Goal: Check status

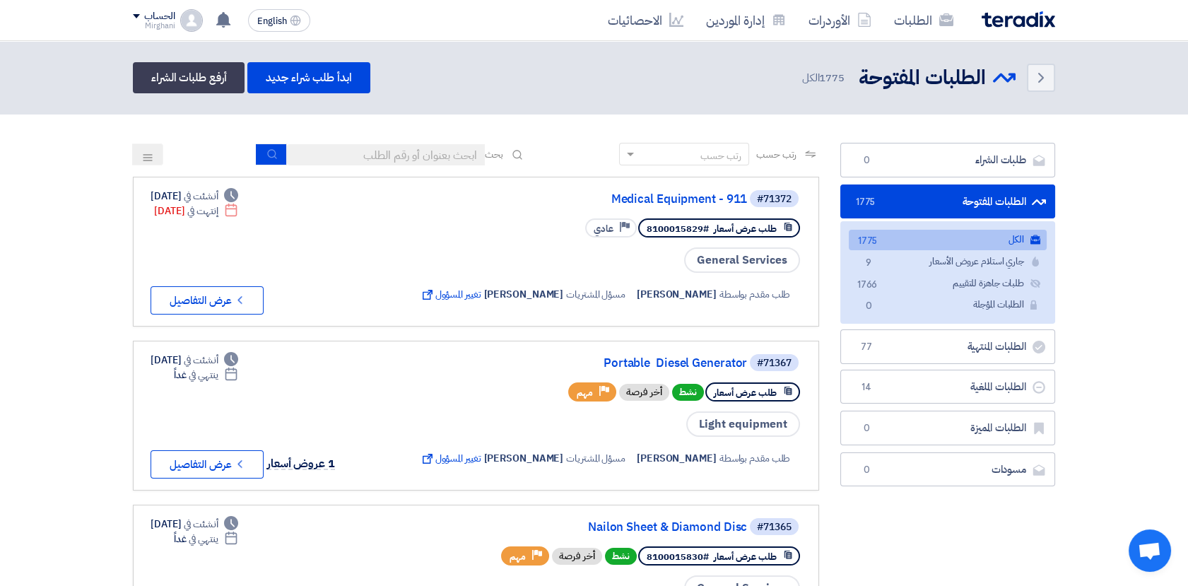
click at [353, 150] on input at bounding box center [386, 154] width 198 height 21
type input "8100015796"
click at [258, 155] on button "submit" at bounding box center [271, 154] width 31 height 22
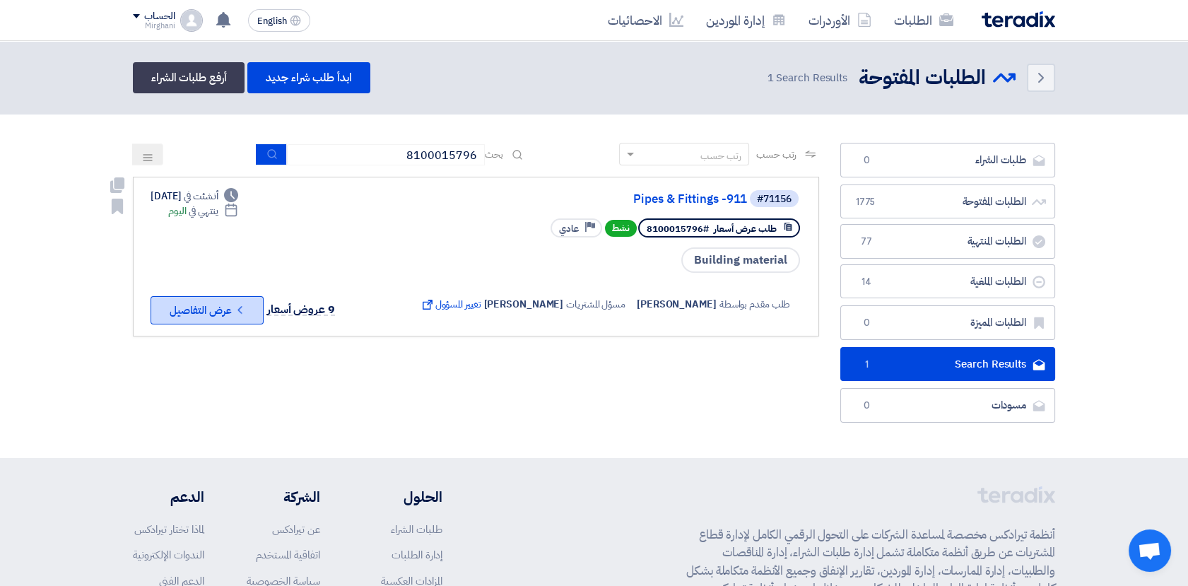
click at [229, 310] on button "Check details عرض التفاصيل" at bounding box center [206, 310] width 113 height 28
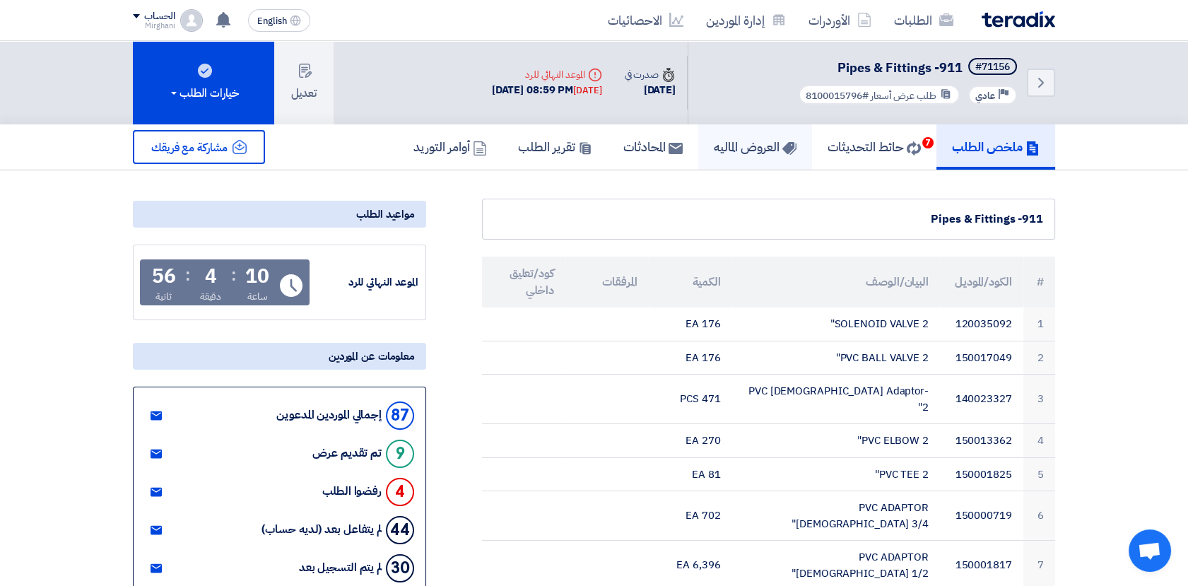
click at [744, 147] on h5 "العروض الماليه" at bounding box center [755, 146] width 83 height 16
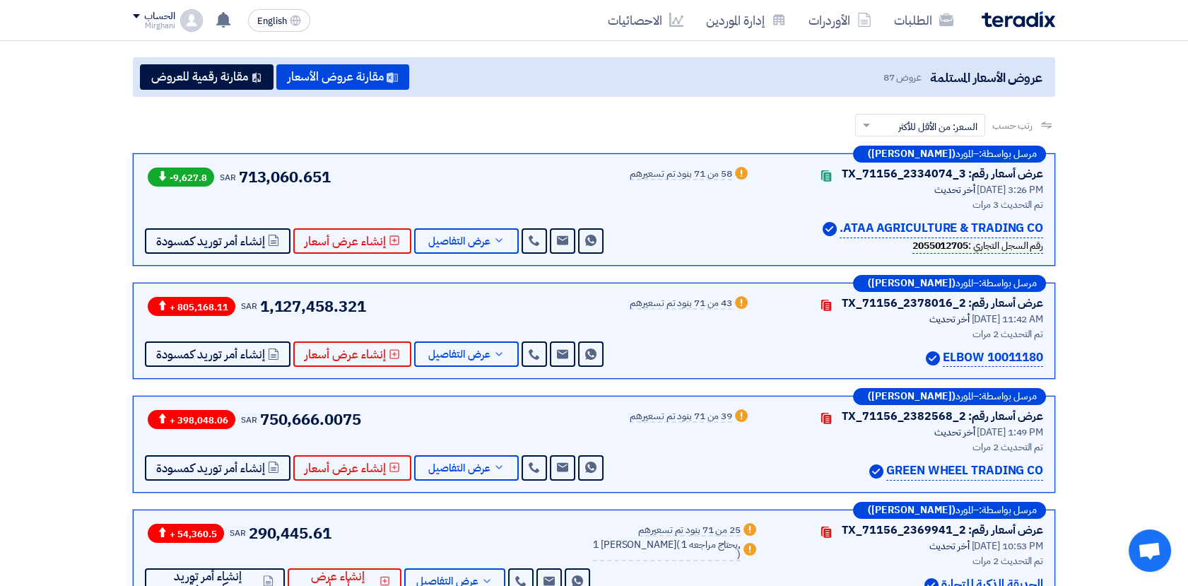
scroll to position [157, 0]
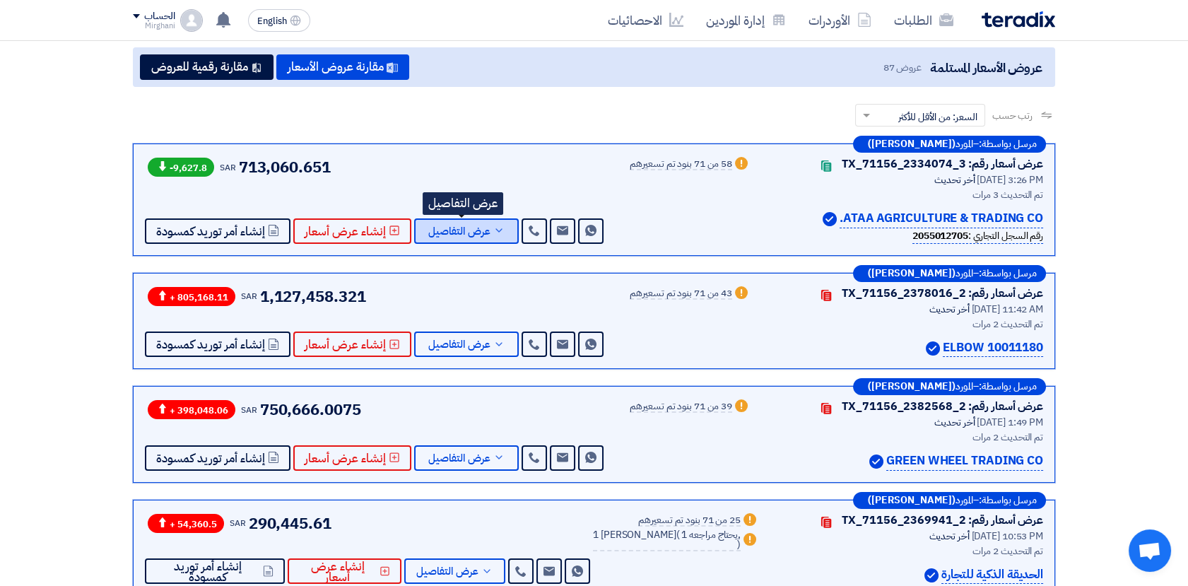
click at [471, 226] on span "عرض التفاصيل" at bounding box center [459, 231] width 62 height 11
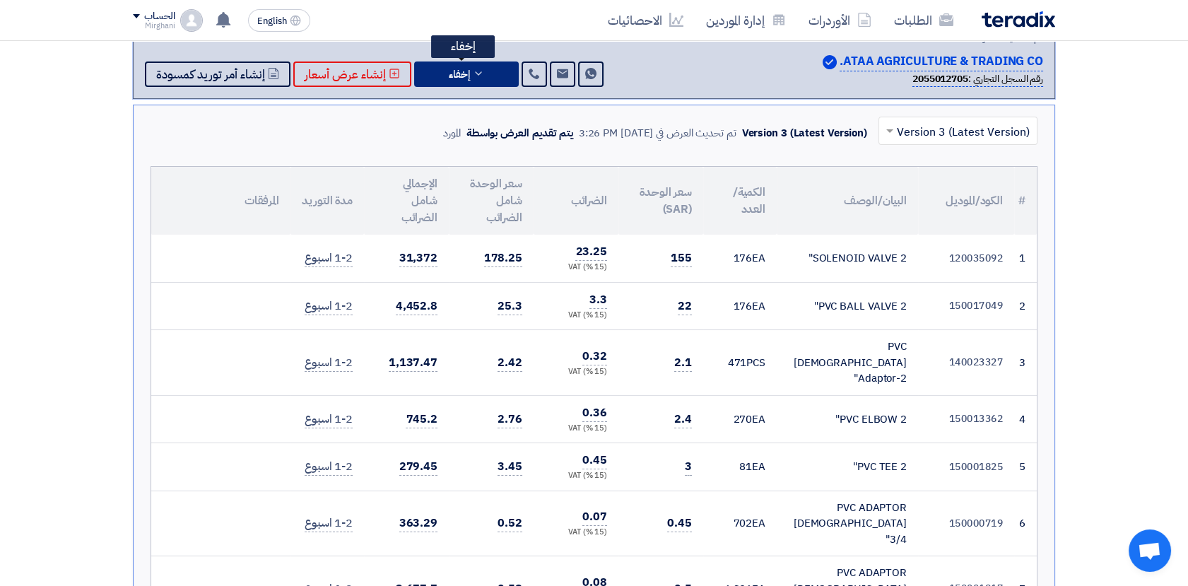
scroll to position [0, 0]
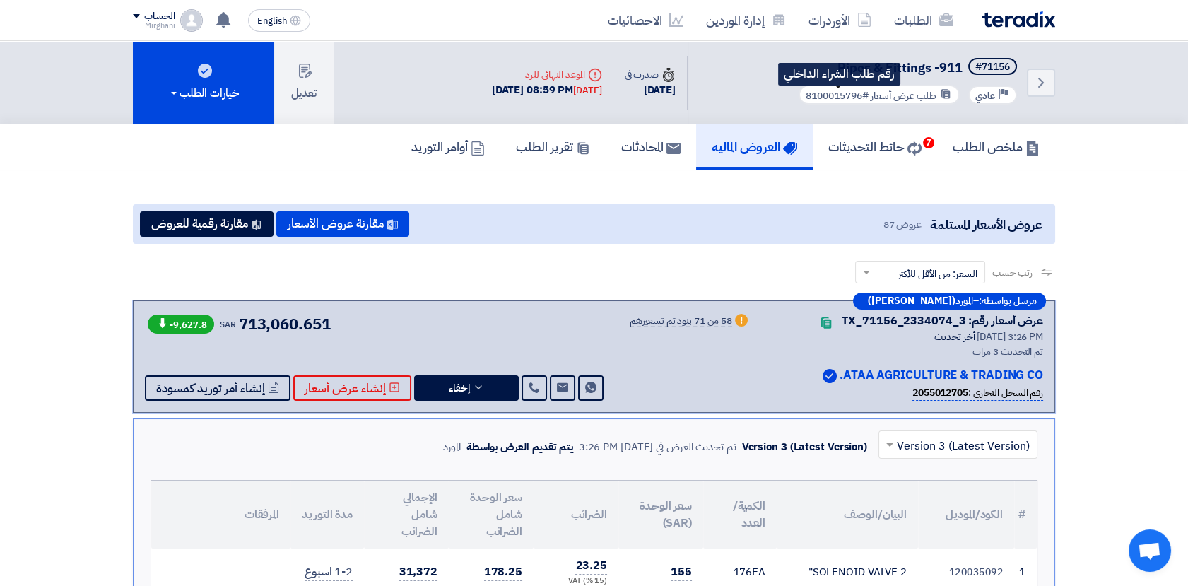
drag, startPoint x: 803, startPoint y: 93, endPoint x: 860, endPoint y: 94, distance: 56.5
click at [860, 94] on span "#8100015796" at bounding box center [836, 95] width 63 height 15
copy span "8100015796"
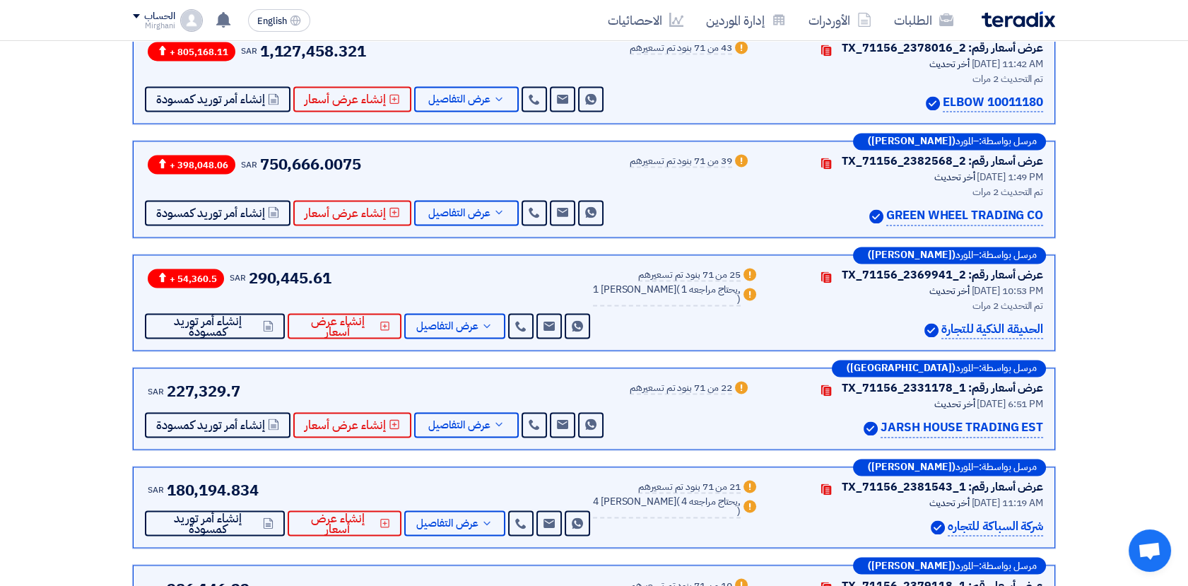
scroll to position [4788, 0]
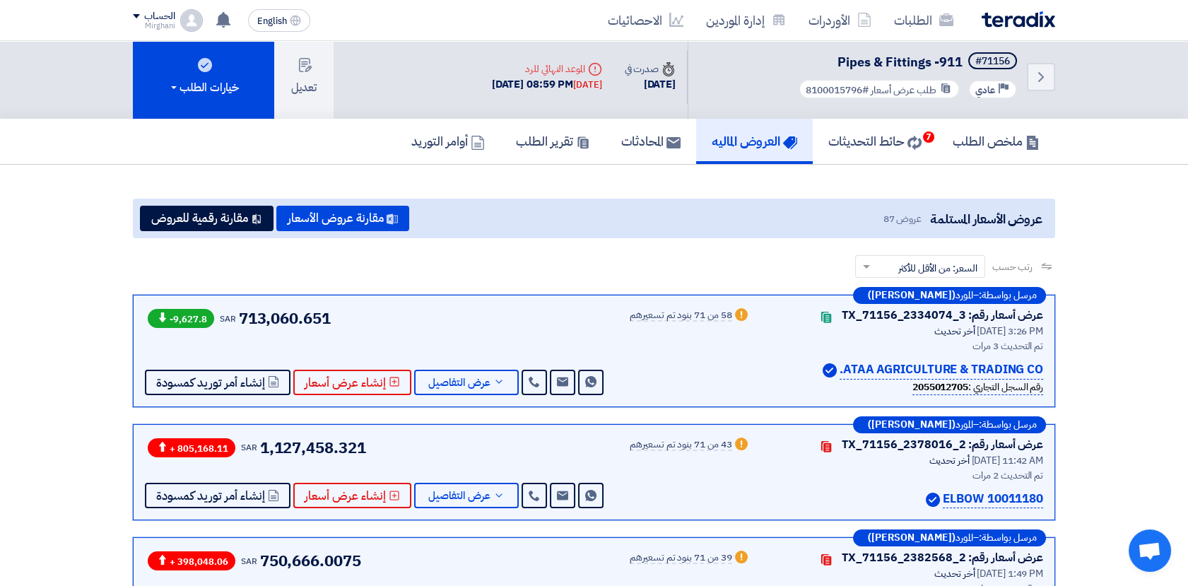
scroll to position [0, 0]
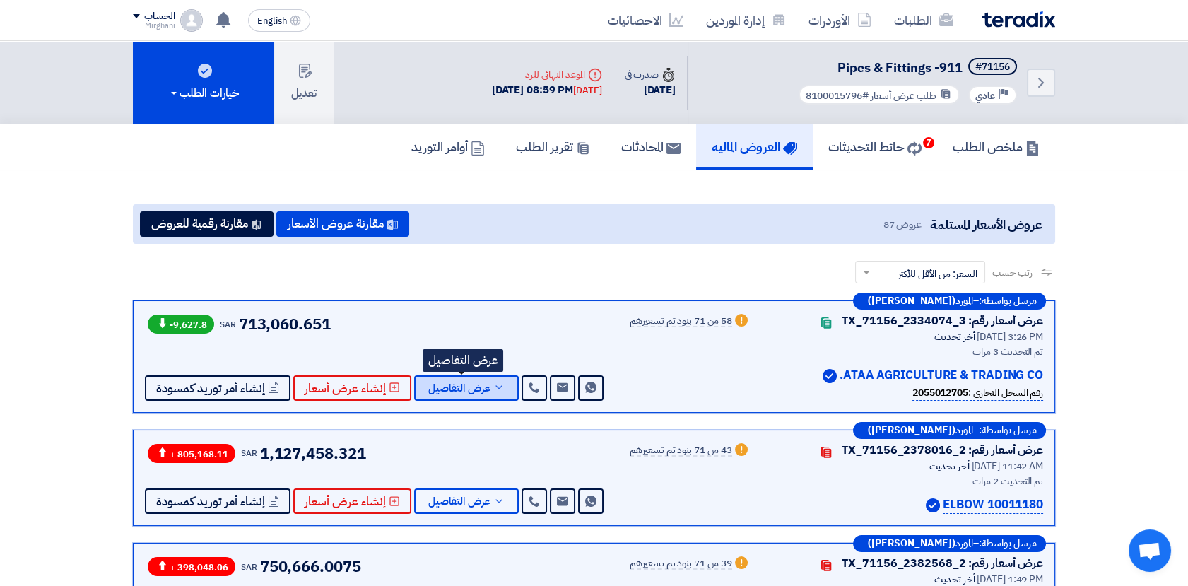
click at [485, 393] on span "عرض التفاصيل" at bounding box center [459, 388] width 62 height 11
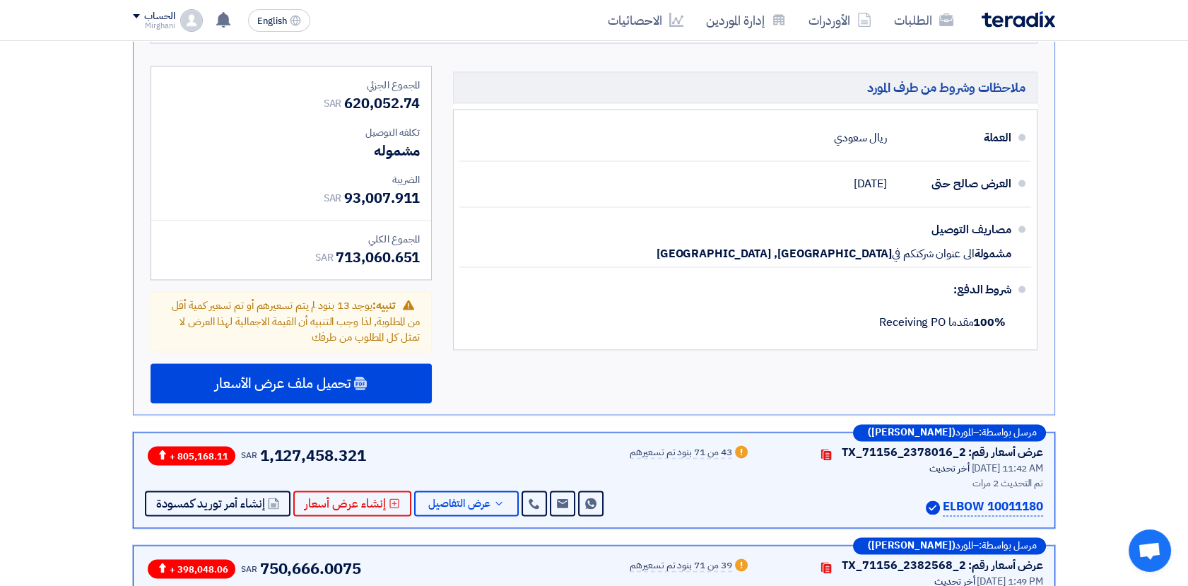
scroll to position [4475, 0]
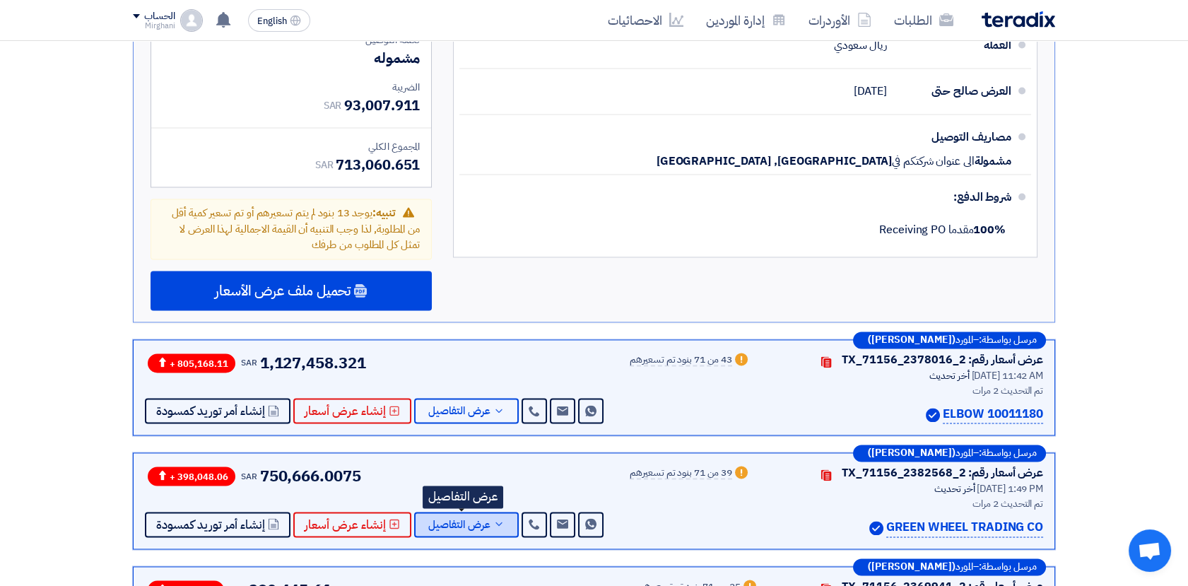
click at [487, 512] on button "عرض التفاصيل" at bounding box center [466, 524] width 105 height 25
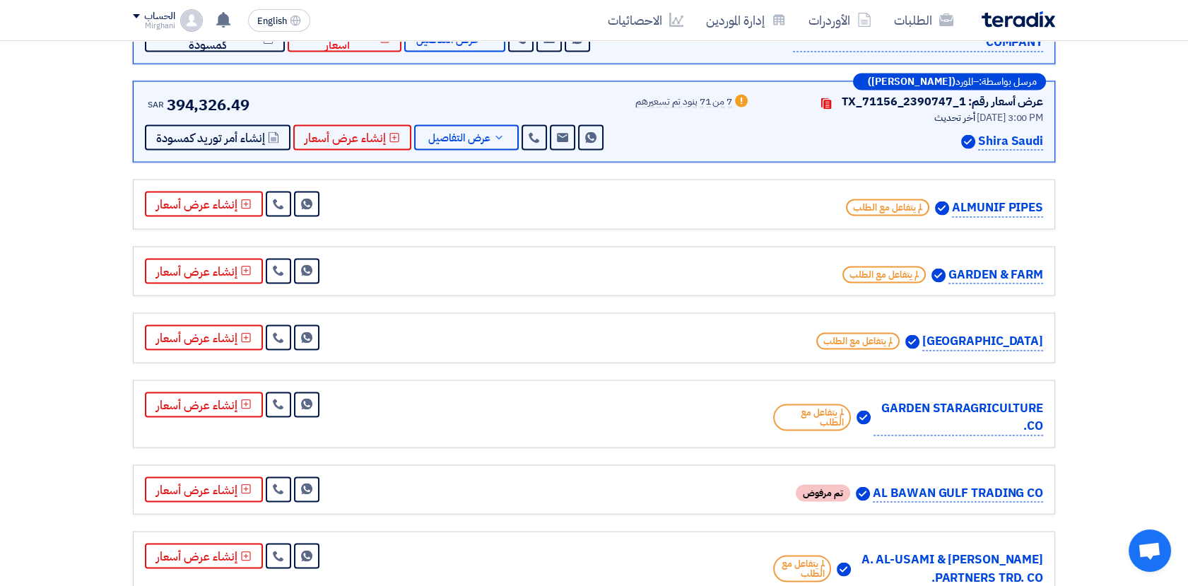
scroll to position [5809, 0]
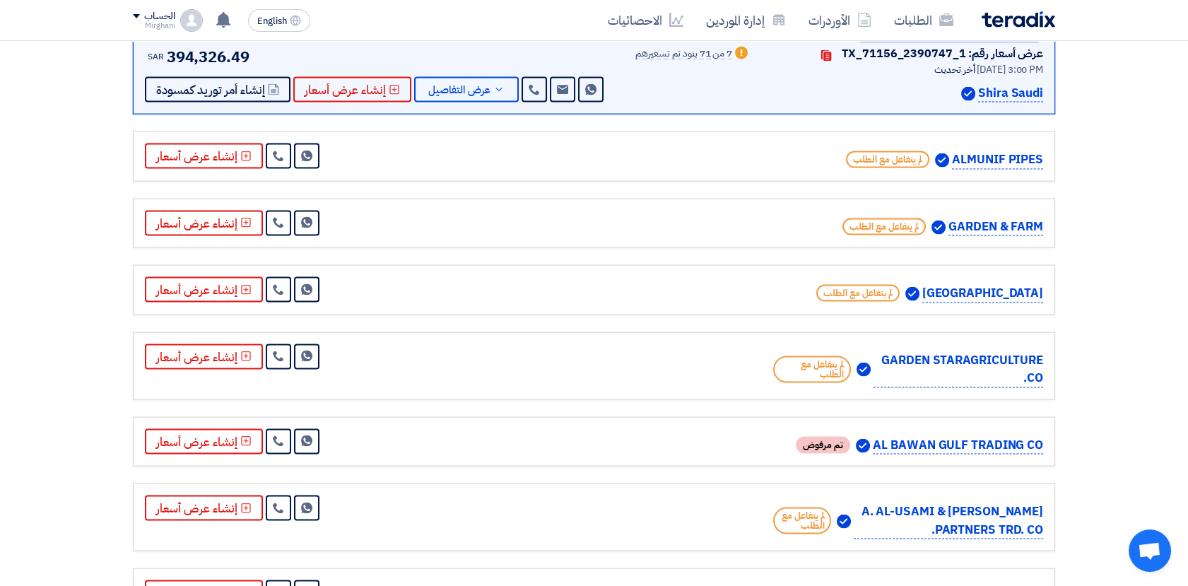
click at [704, 568] on div "[PERSON_NAME] Trading Est لم يتفاعل مع الطلب Send Message" at bounding box center [594, 593] width 922 height 50
